Goal: Information Seeking & Learning: Check status

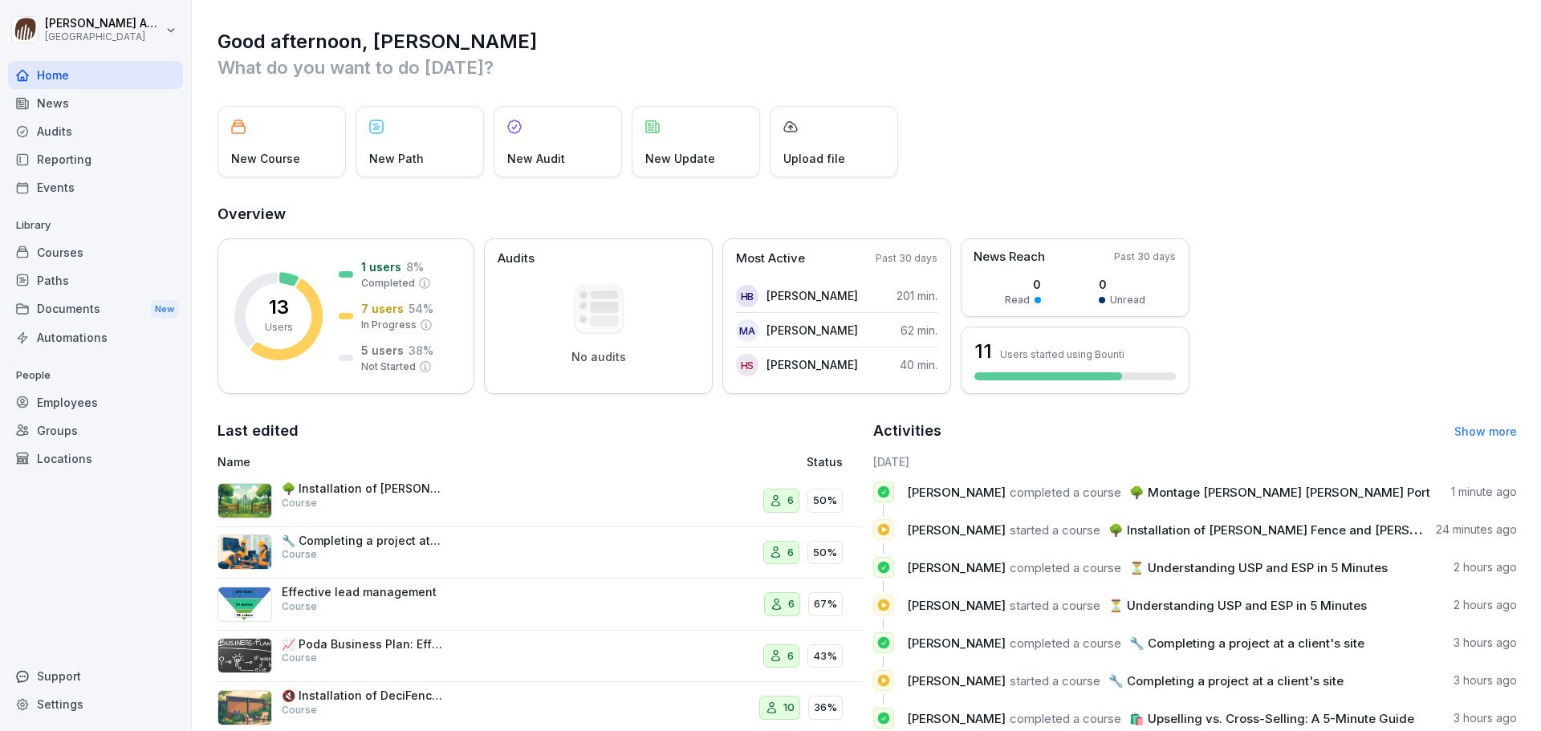
click at [69, 77] on div "Home" at bounding box center [95, 75] width 175 height 28
click at [71, 109] on div "News" at bounding box center [95, 103] width 175 height 28
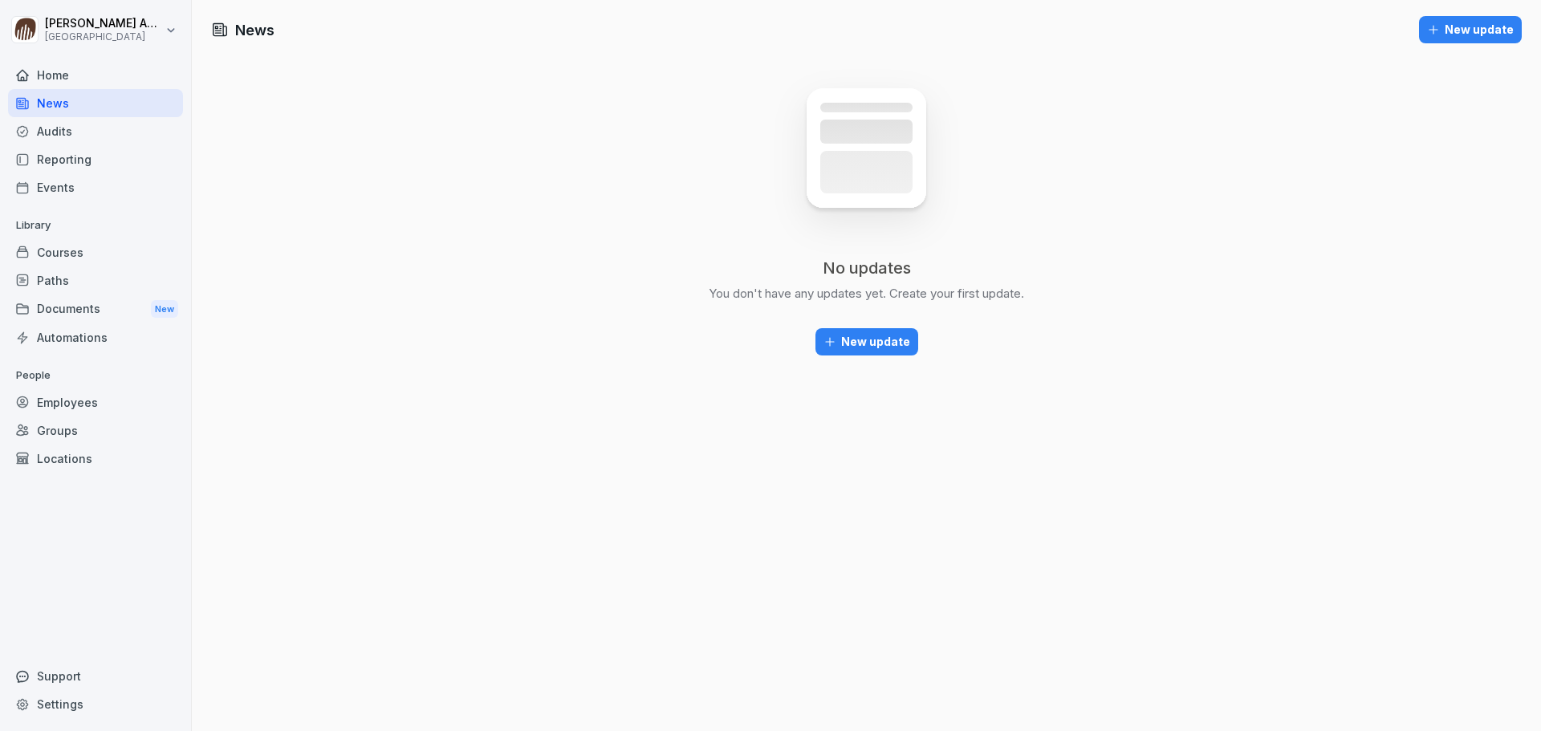
click at [64, 74] on div "Home" at bounding box center [95, 75] width 175 height 28
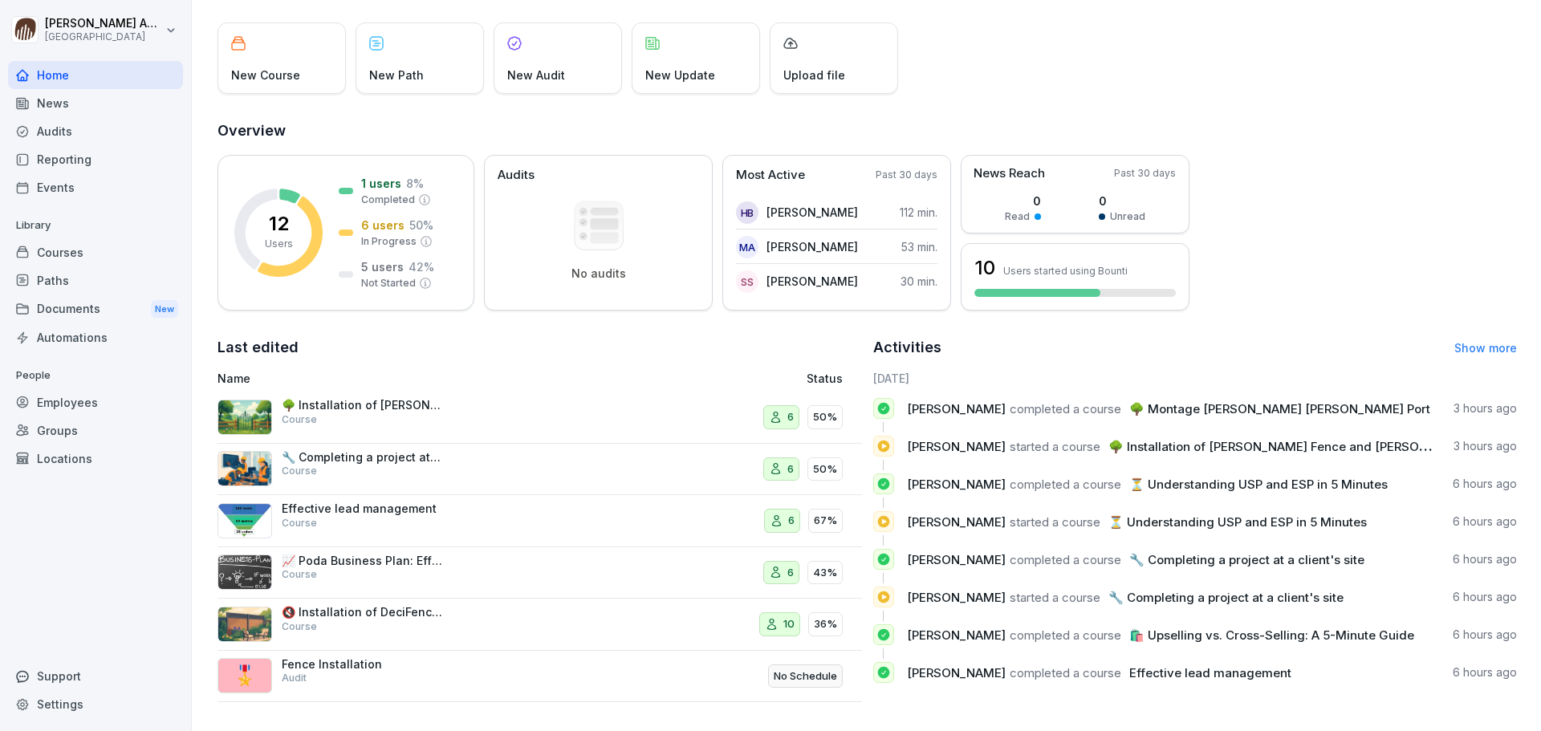
scroll to position [95, 0]
click at [385, 175] on p "1 users" at bounding box center [381, 183] width 40 height 17
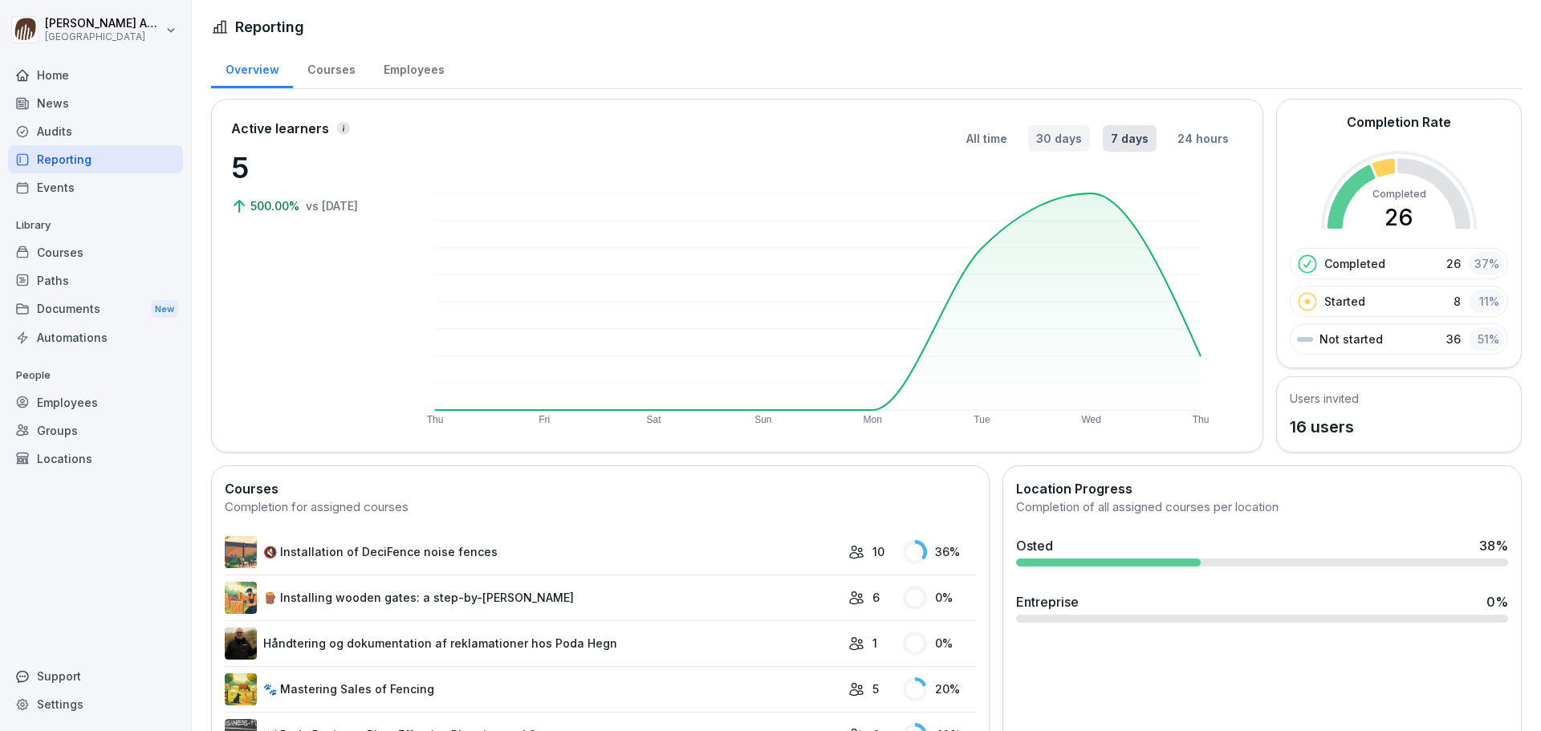
click at [1053, 141] on button "30 days" at bounding box center [1059, 138] width 62 height 26
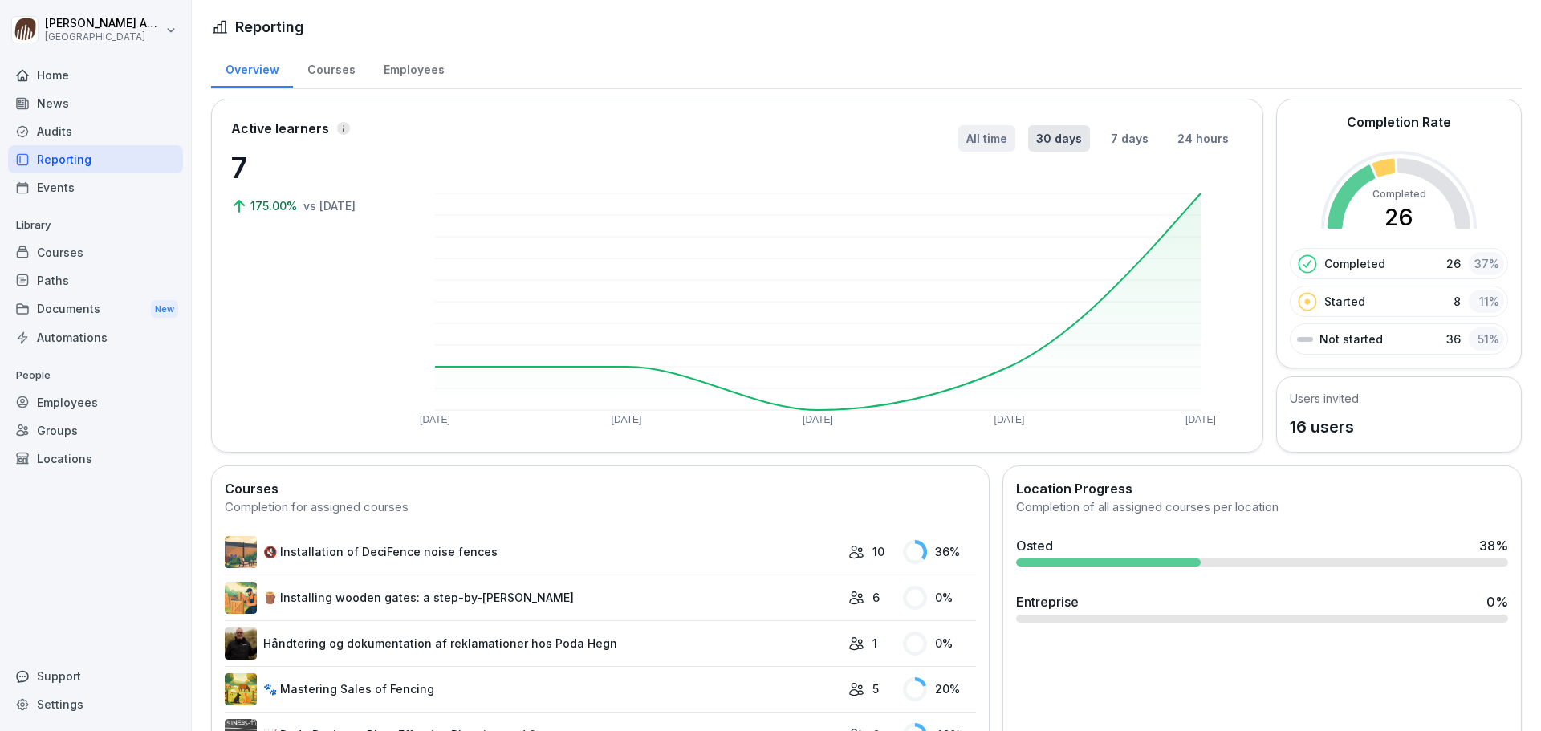
click at [984, 143] on button "All time" at bounding box center [986, 138] width 57 height 26
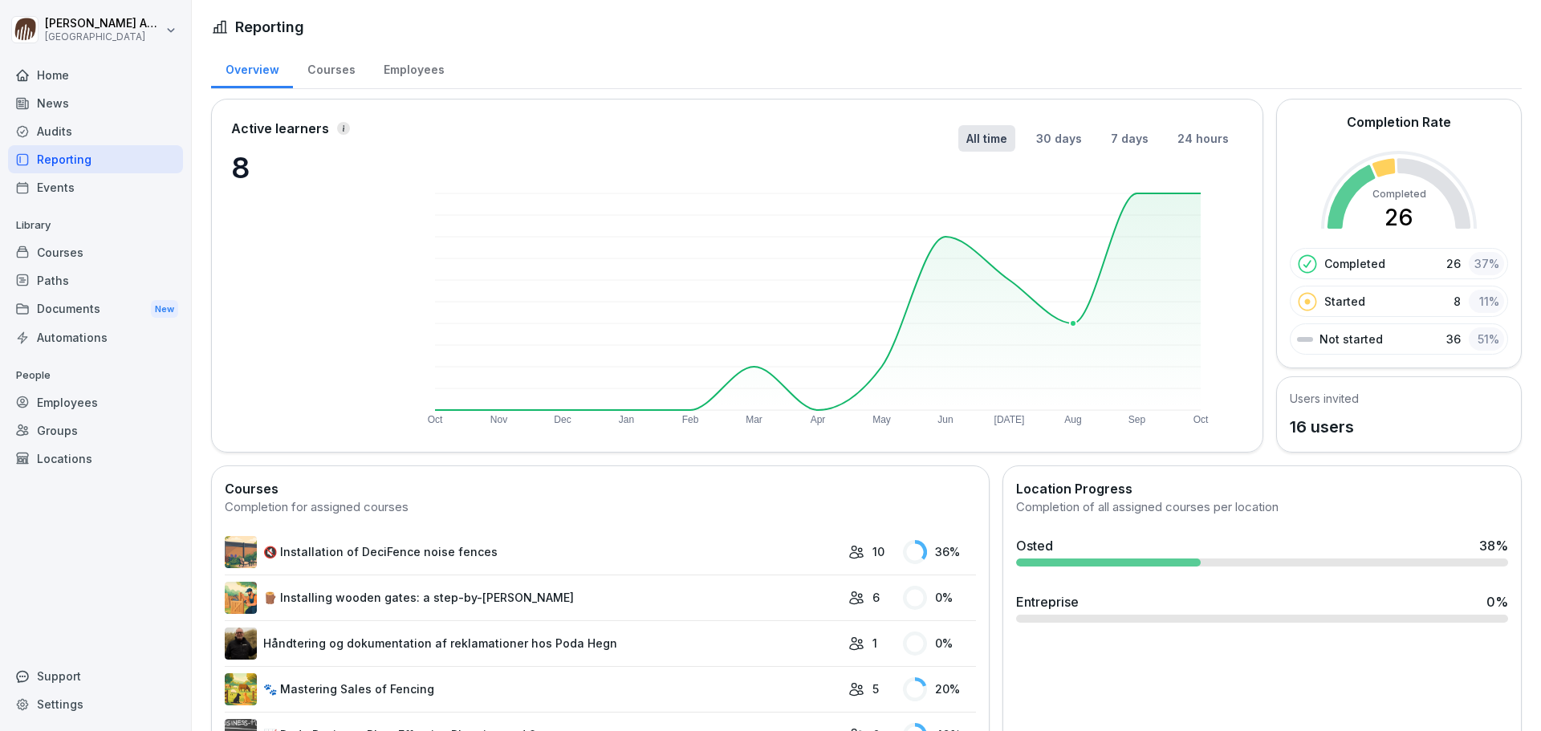
click at [1082, 320] on rect at bounding box center [818, 301] width 766 height 217
click at [1115, 140] on button "7 days" at bounding box center [1130, 138] width 54 height 26
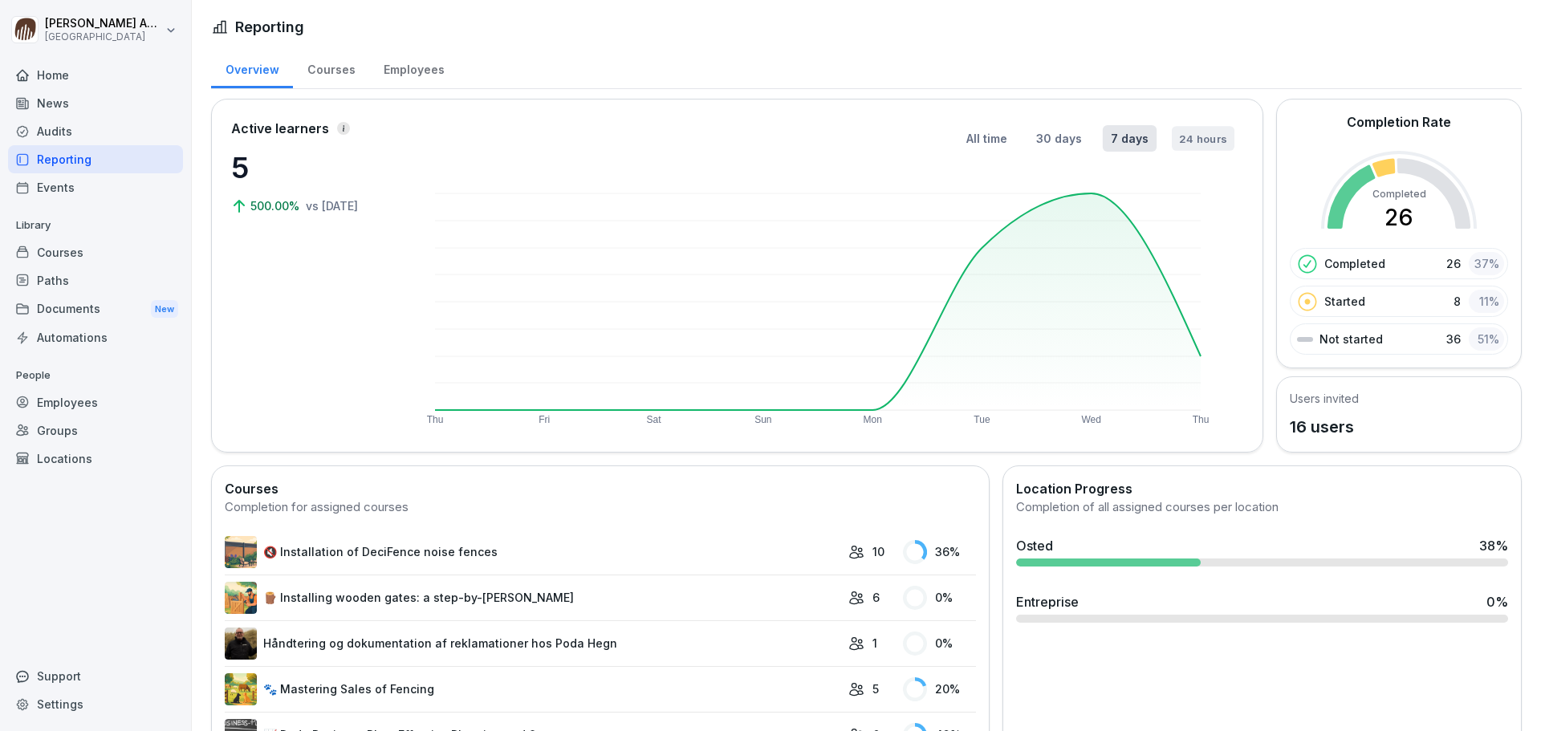
click at [1208, 135] on button "24 hours" at bounding box center [1203, 138] width 63 height 25
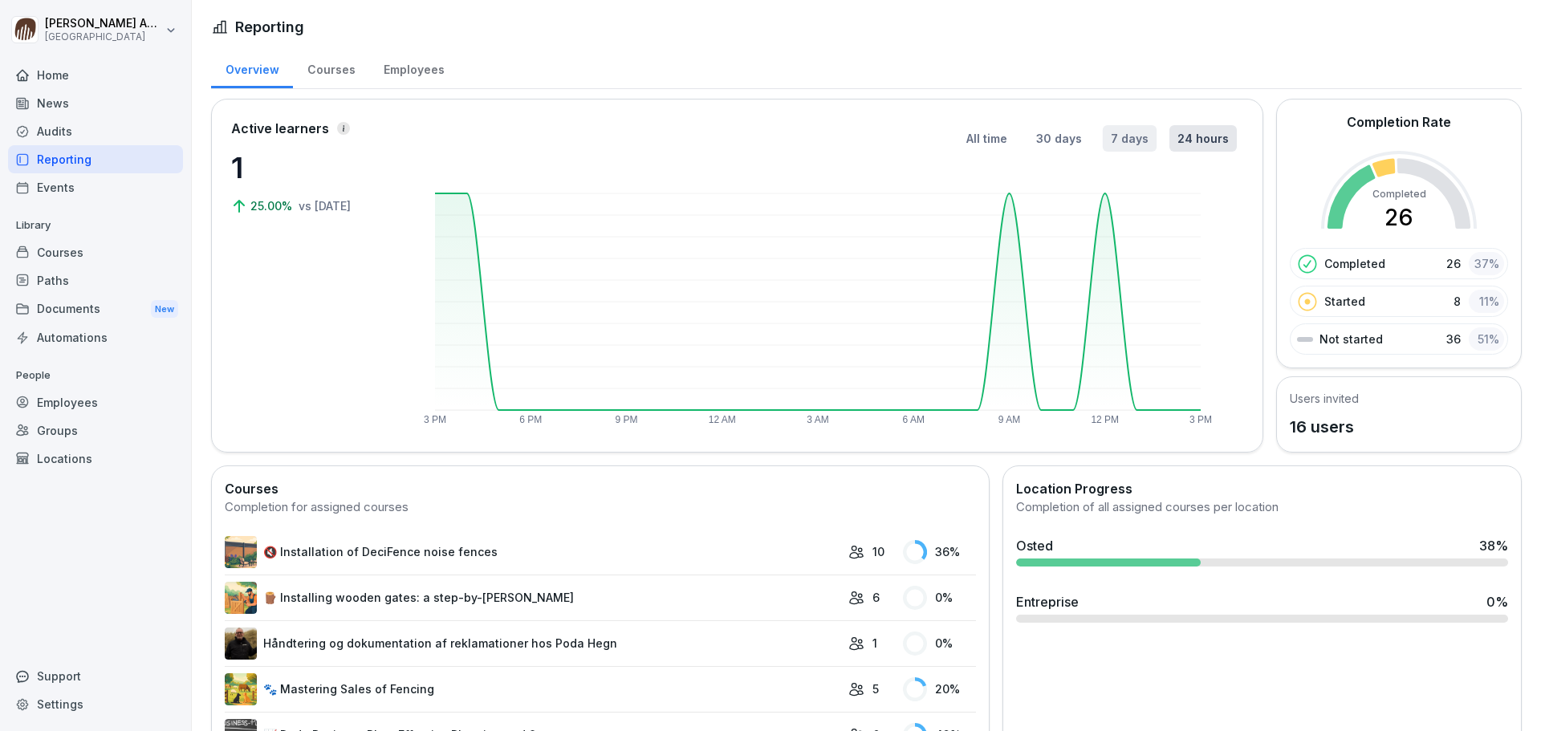
click at [1131, 137] on button "7 days" at bounding box center [1130, 138] width 54 height 26
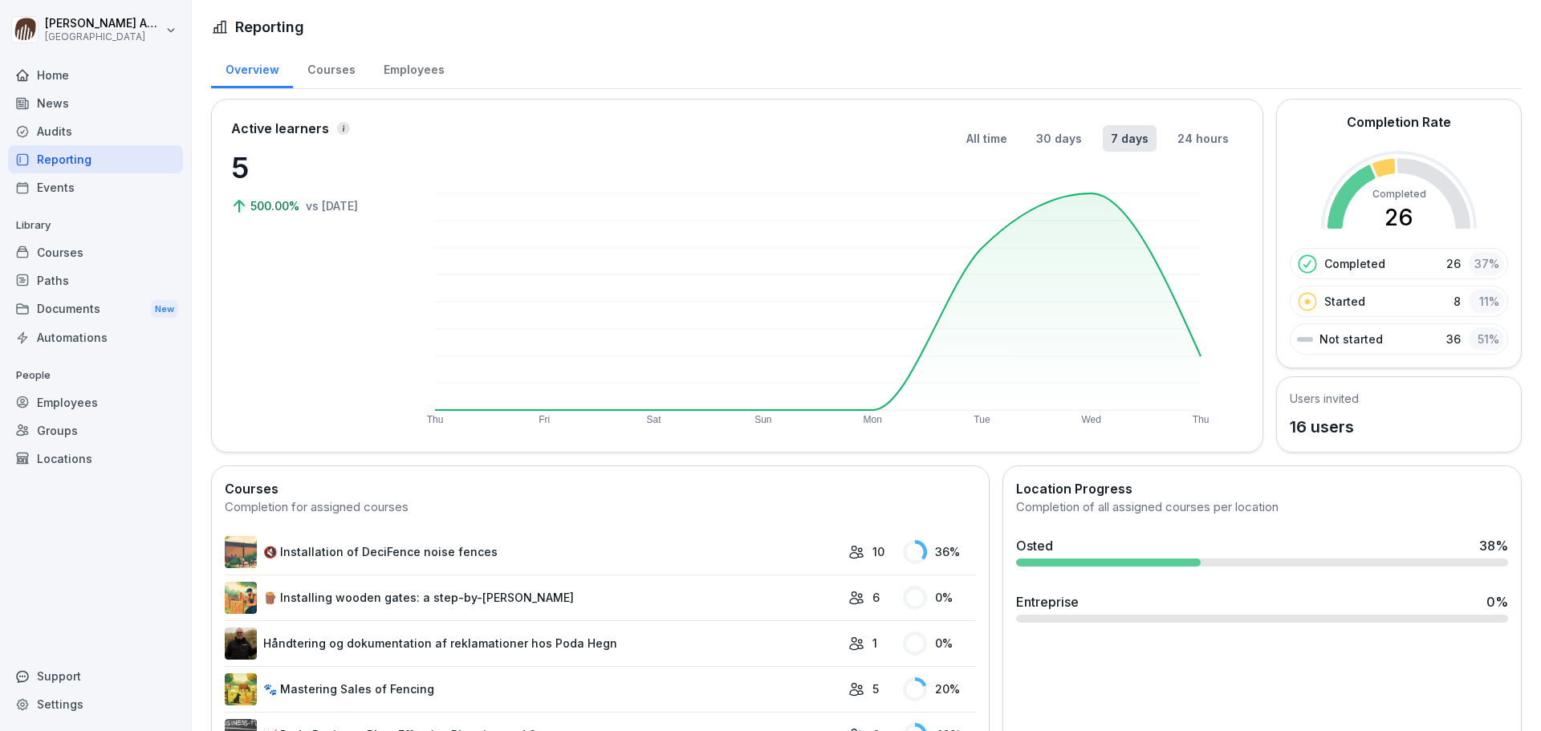
click at [315, 75] on div "Courses" at bounding box center [331, 67] width 76 height 41
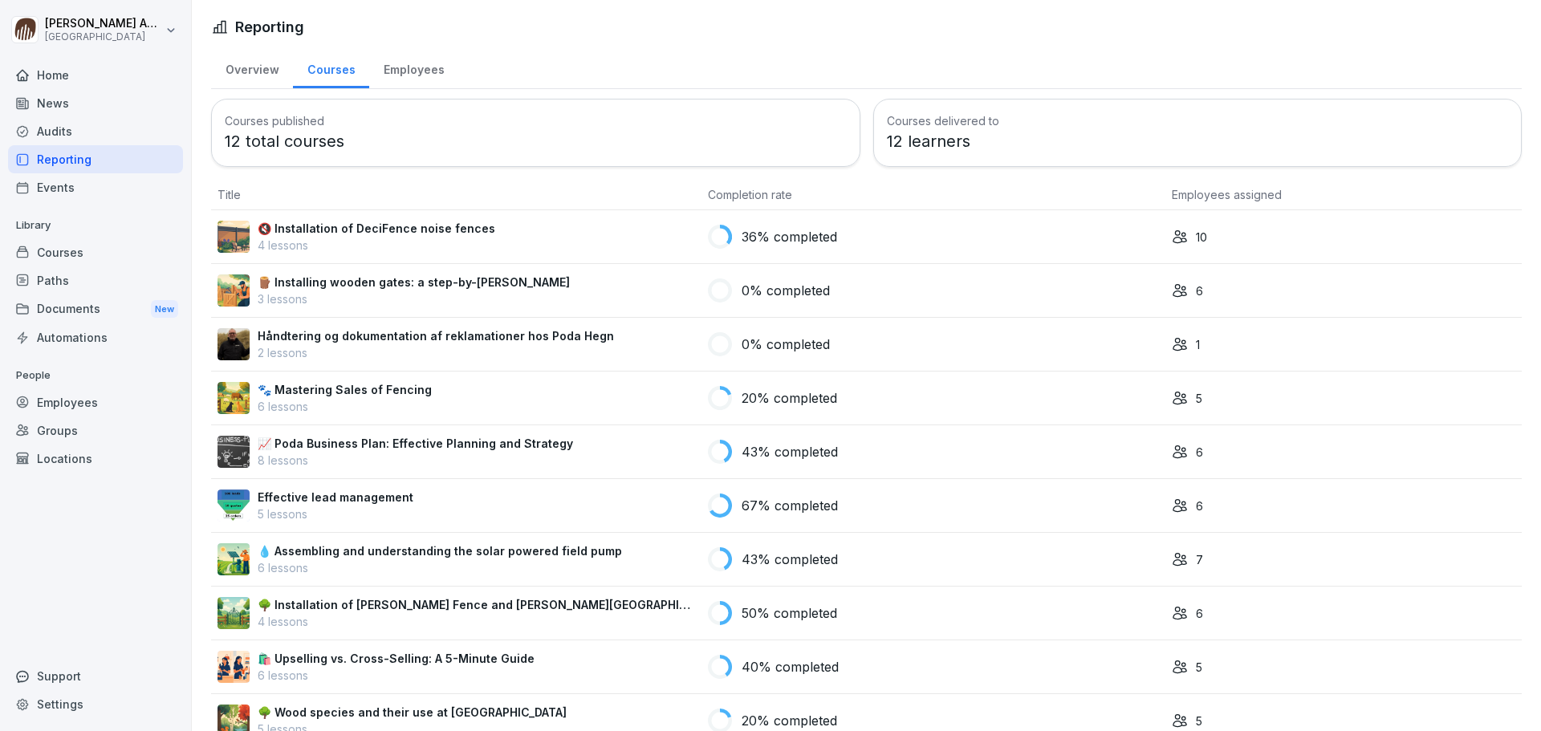
click at [396, 71] on div "Employees" at bounding box center [413, 67] width 89 height 41
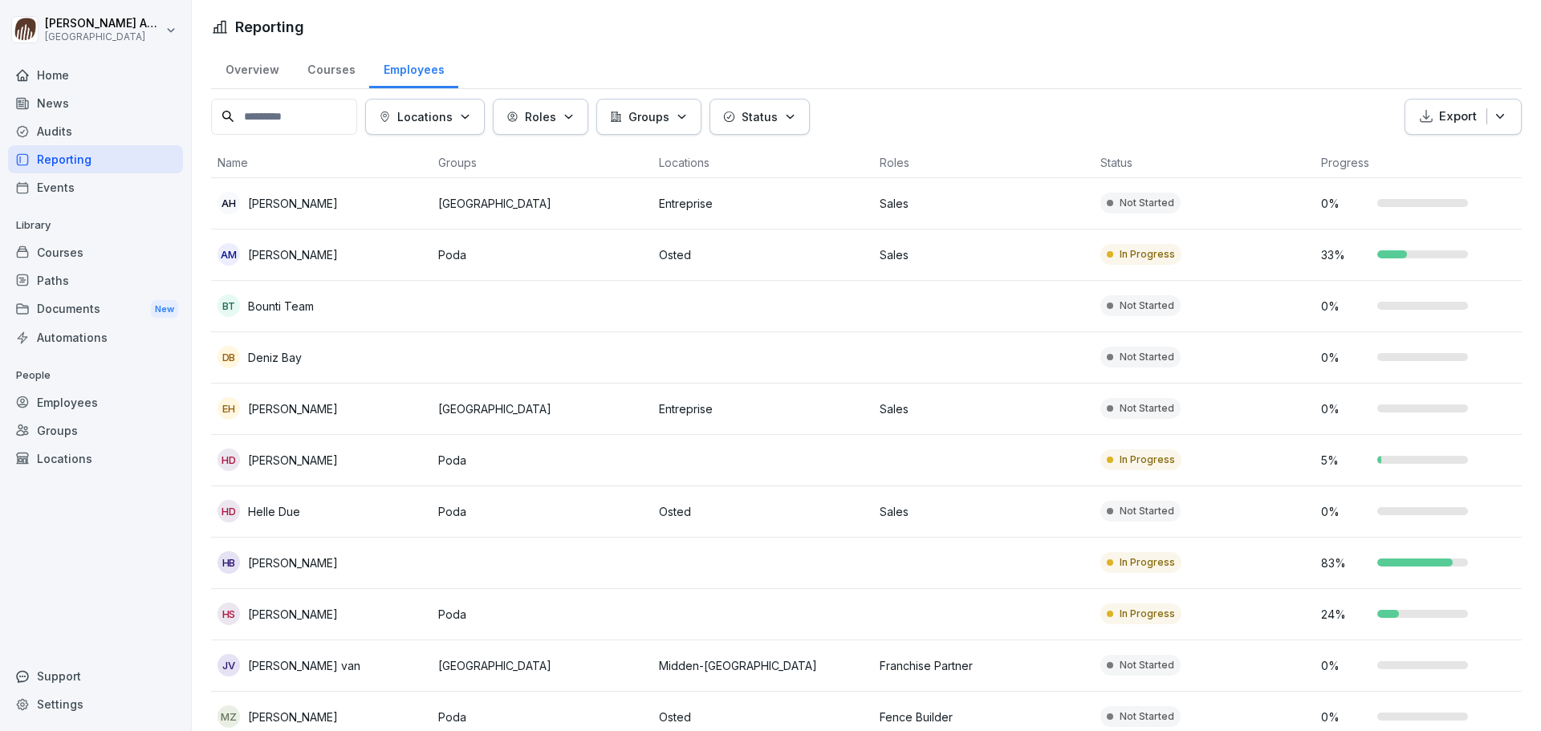
click at [545, 195] on p "[GEOGRAPHIC_DATA]" at bounding box center [542, 203] width 208 height 17
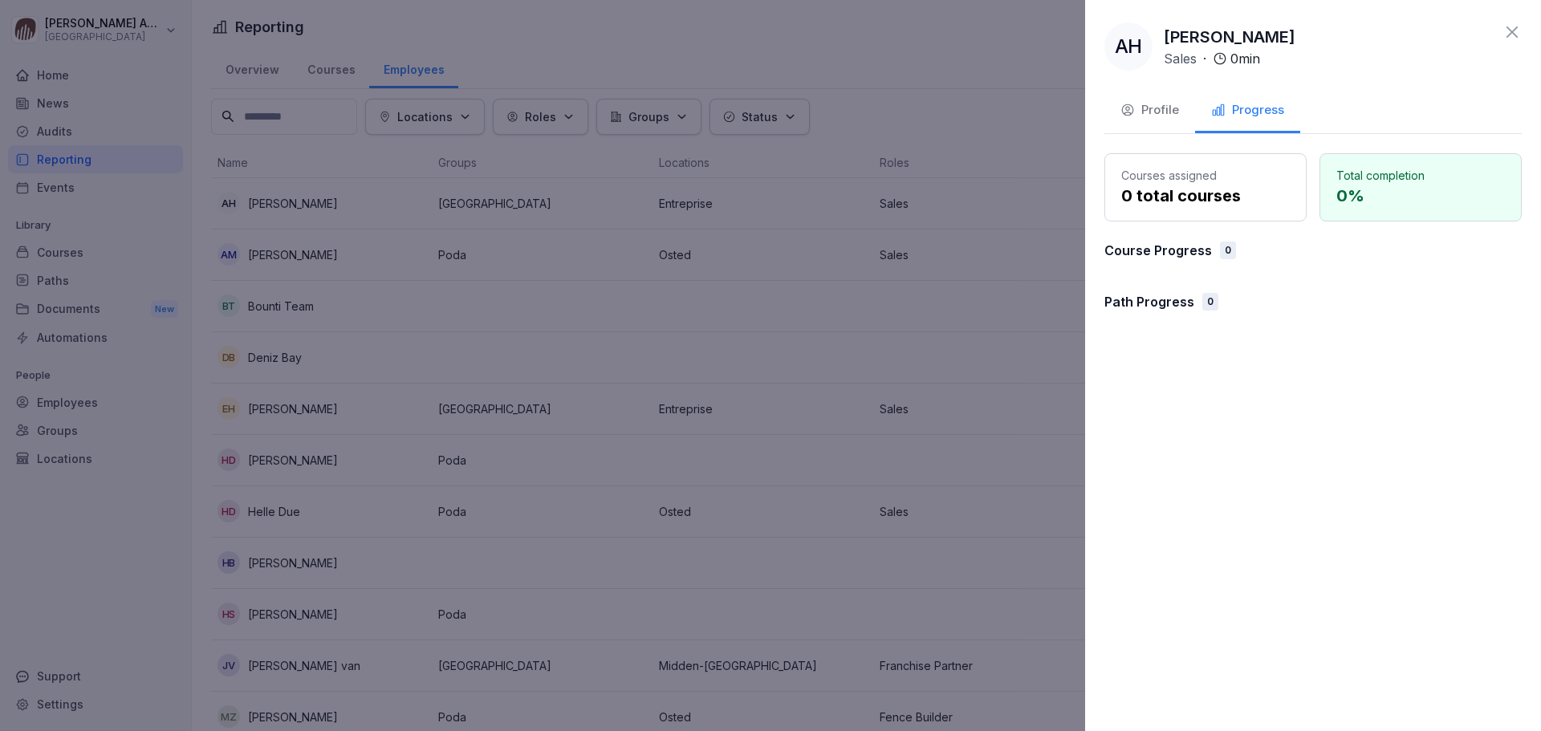
click at [1153, 111] on div "Profile" at bounding box center [1149, 110] width 59 height 18
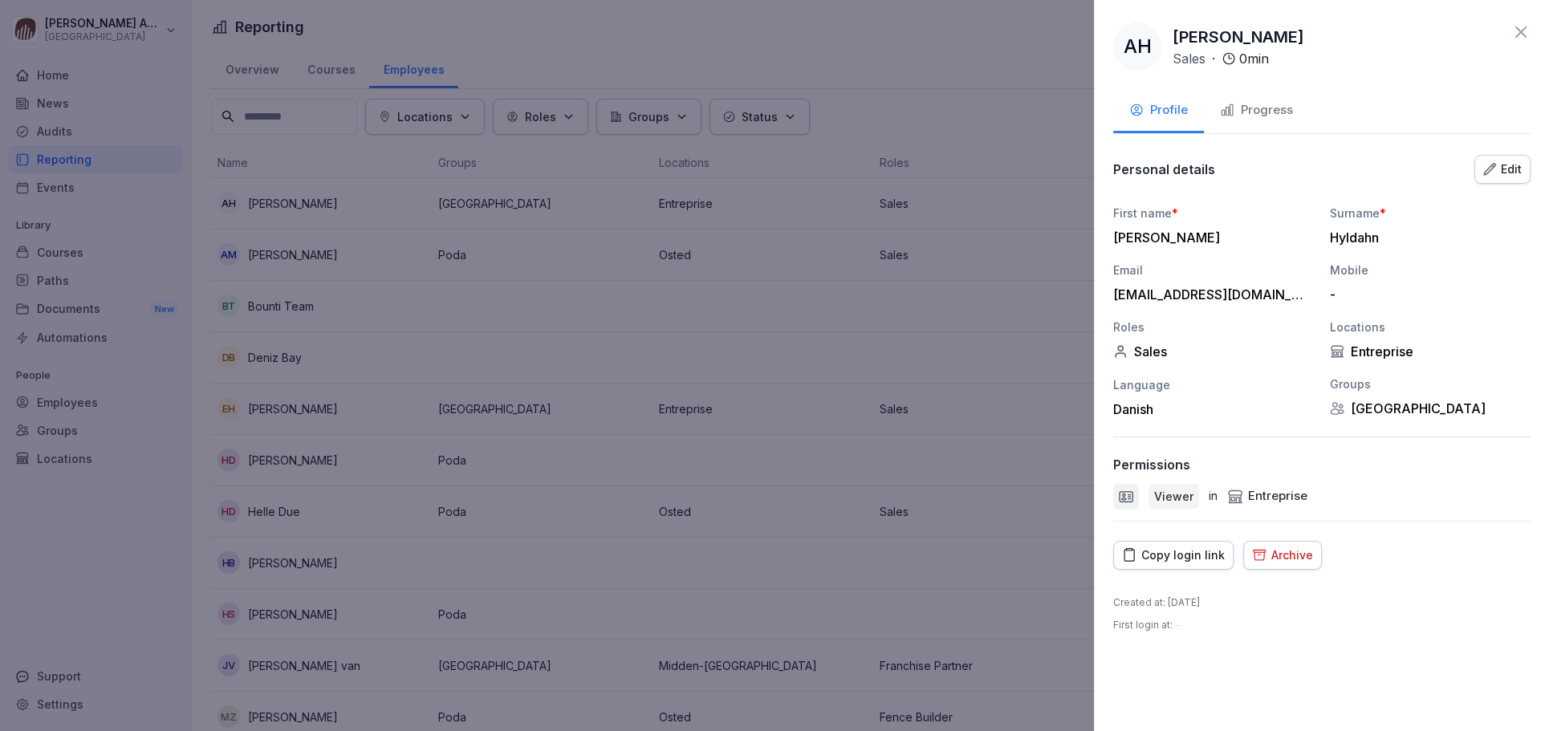
click at [829, 43] on div at bounding box center [770, 365] width 1541 height 731
